Goal: Information Seeking & Learning: Learn about a topic

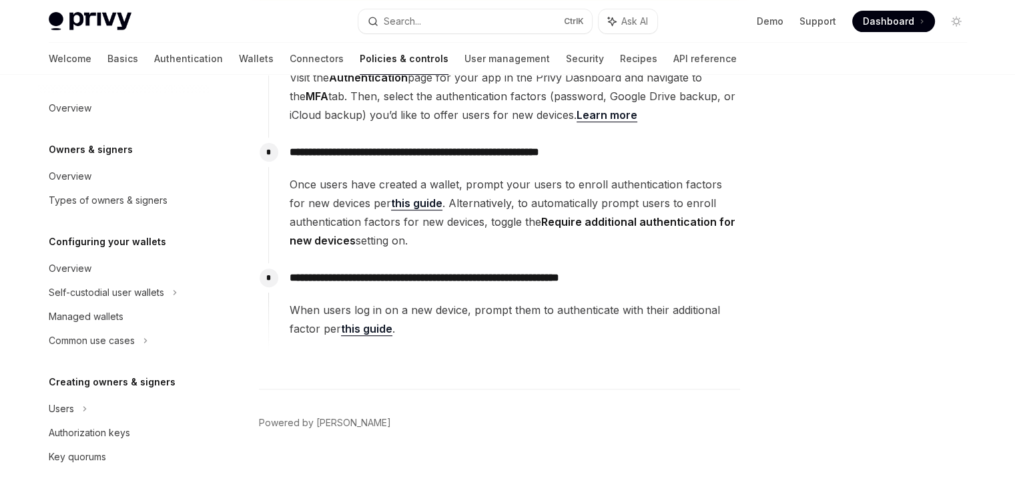
scroll to position [251, 0]
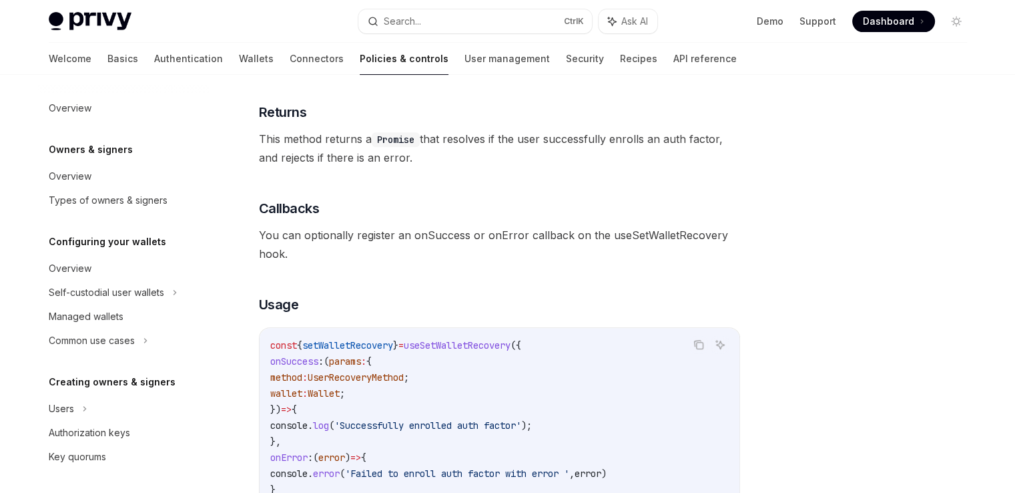
scroll to position [859, 0]
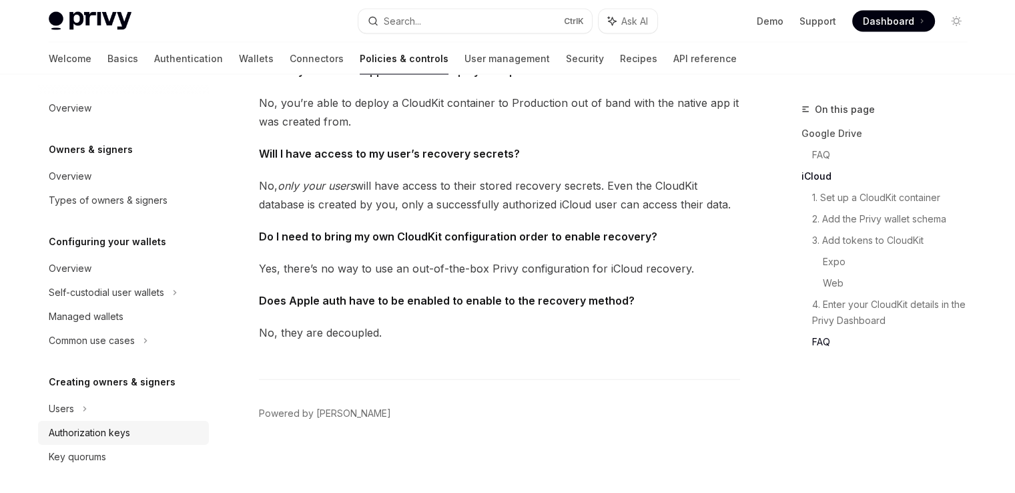
scroll to position [447, 0]
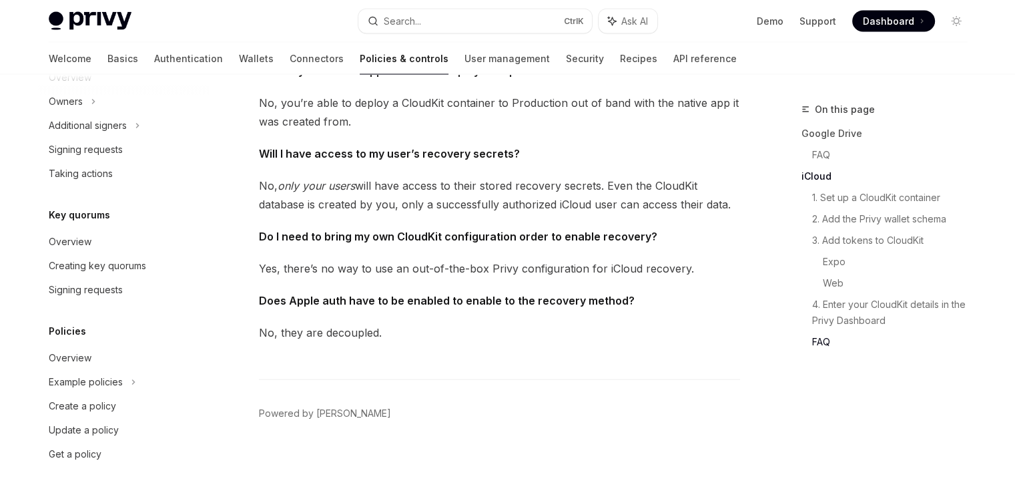
click at [87, 13] on img at bounding box center [90, 21] width 83 height 19
type textarea "*"
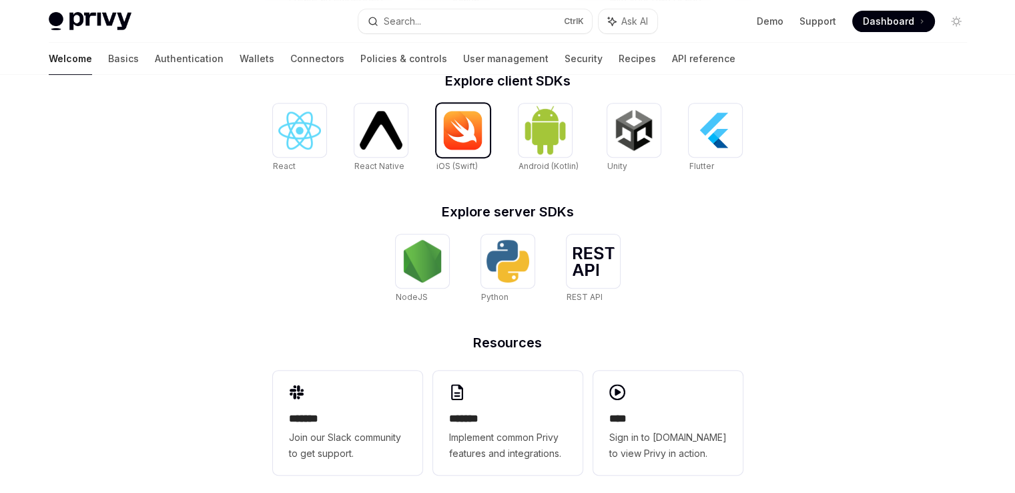
scroll to position [569, 0]
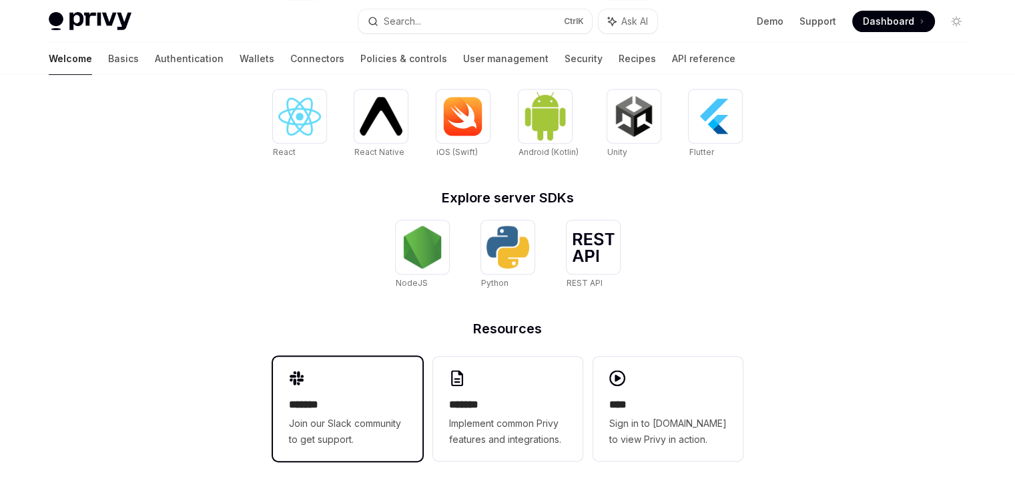
click at [315, 435] on span "Join our Slack community to get support." at bounding box center [348, 431] width 118 height 32
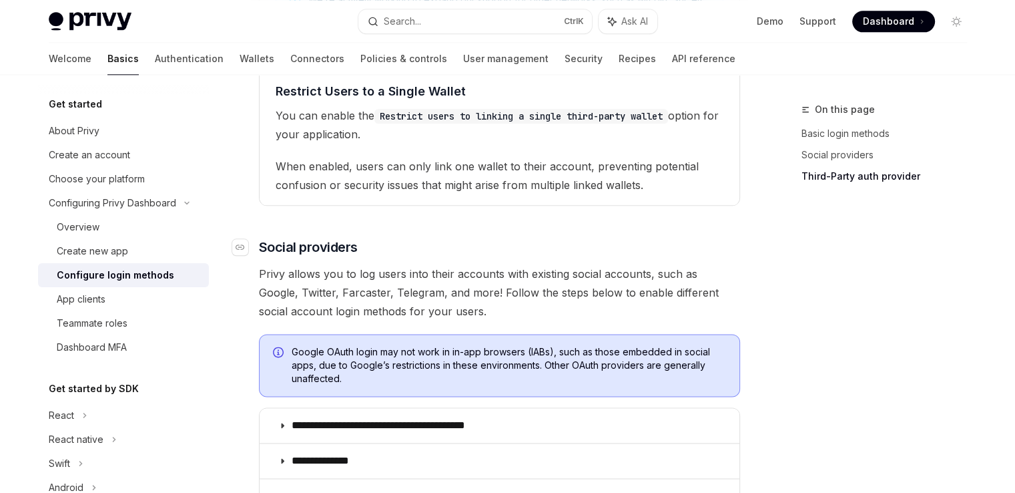
scroll to position [1602, 0]
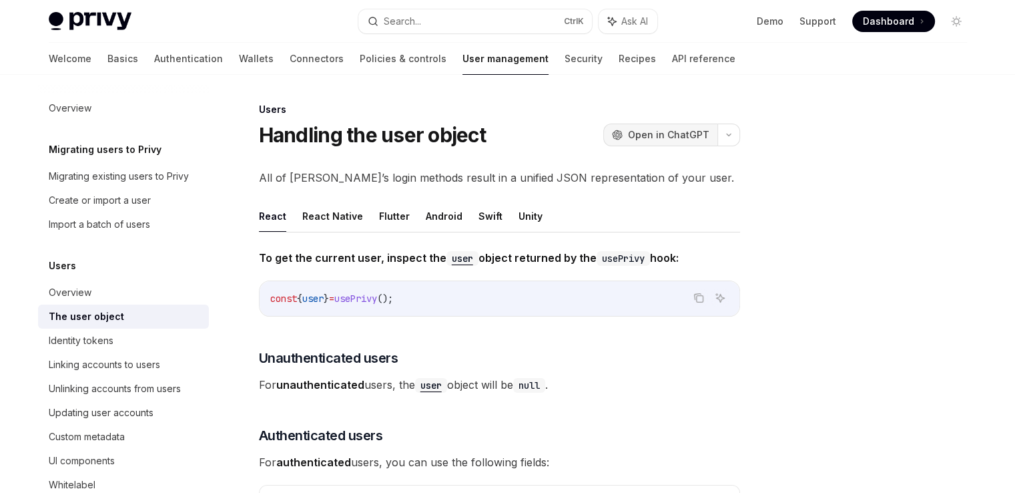
click at [633, 128] on span "Open in ChatGPT" at bounding box center [668, 134] width 81 height 13
click at [79, 25] on img at bounding box center [90, 21] width 83 height 19
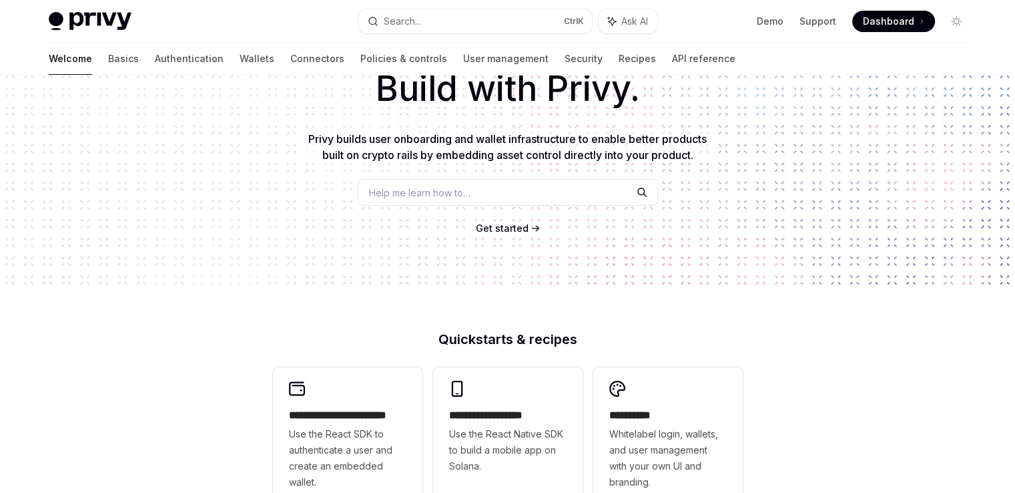
scroll to position [67, 0]
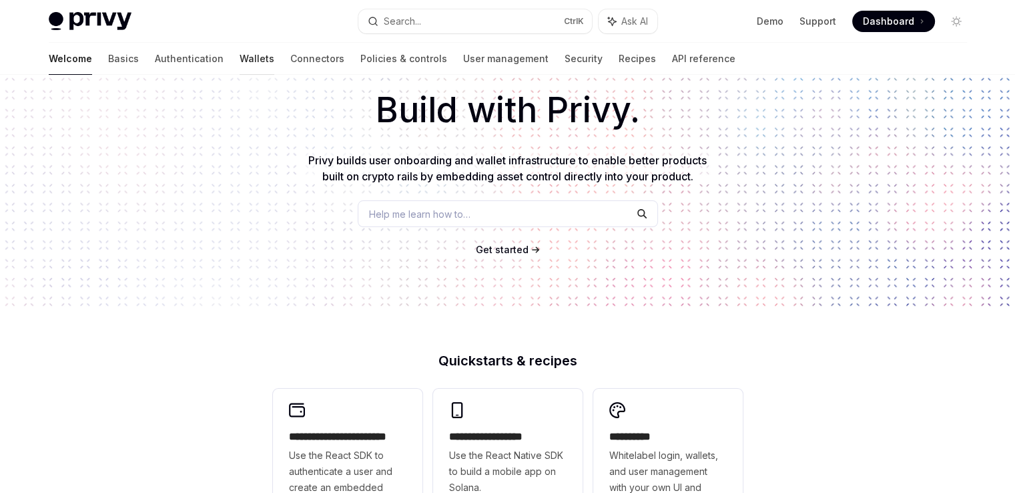
click at [240, 59] on link "Wallets" at bounding box center [257, 59] width 35 height 32
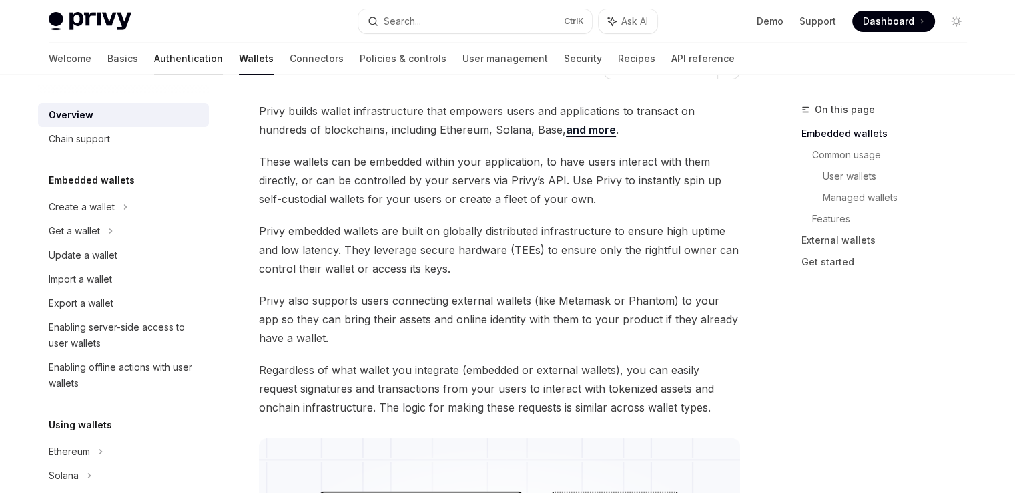
click at [154, 59] on link "Authentication" at bounding box center [188, 59] width 69 height 32
type textarea "*"
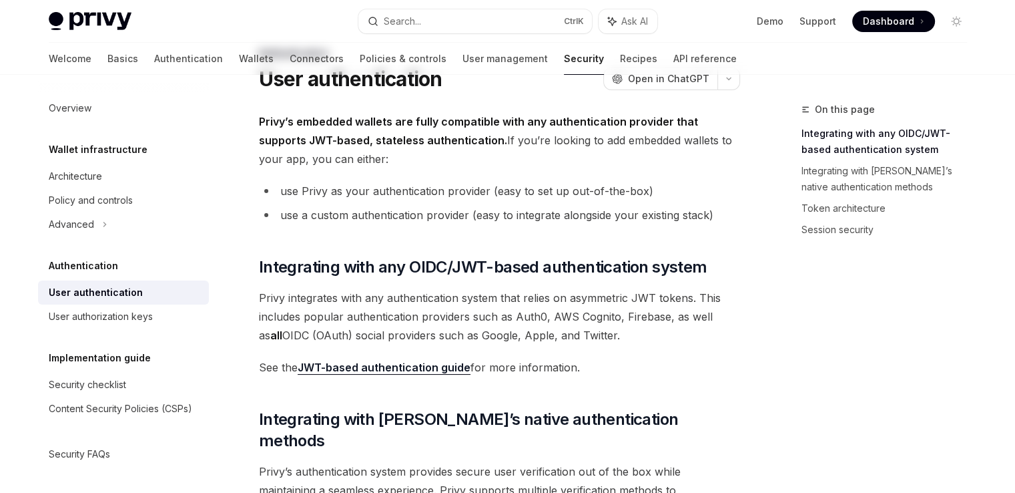
scroll to position [134, 0]
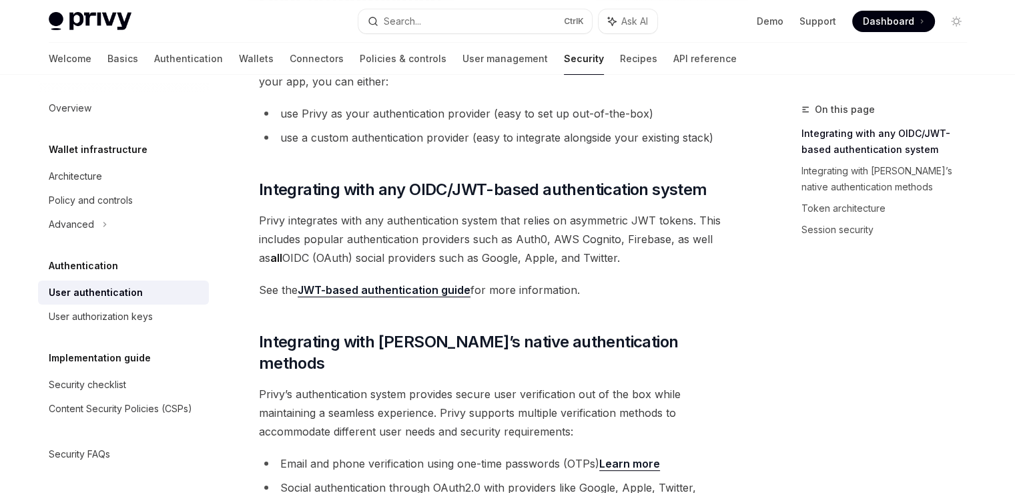
click at [435, 292] on link "JWT-based authentication guide" at bounding box center [384, 290] width 173 height 14
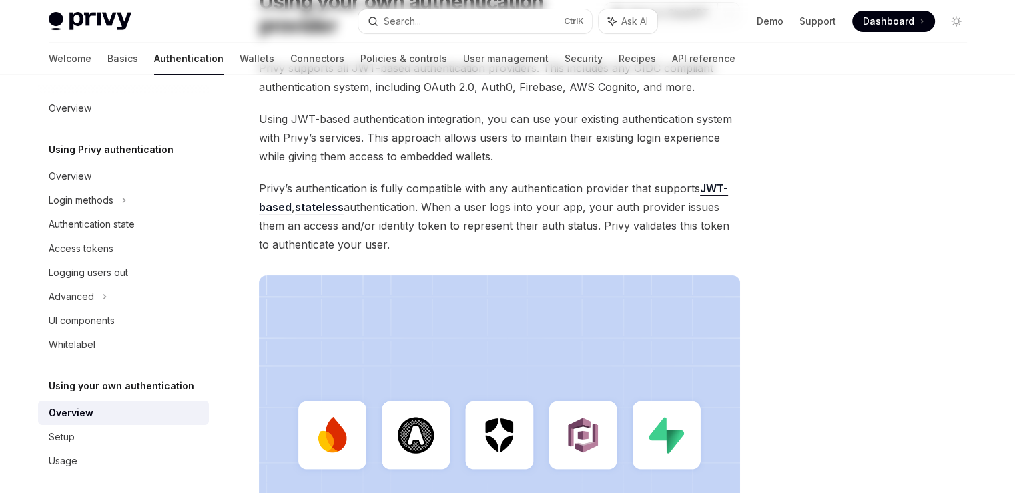
type textarea "*"
